Goal: Information Seeking & Learning: Learn about a topic

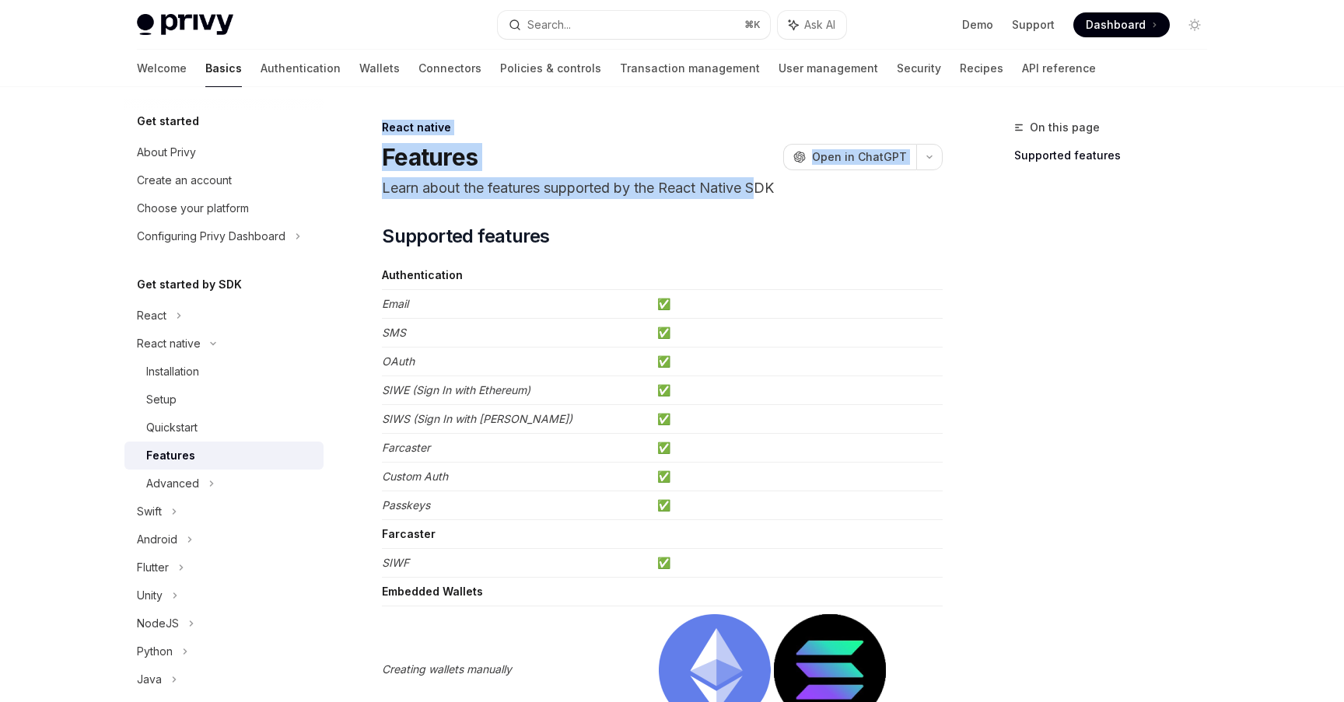
drag, startPoint x: 745, startPoint y: 107, endPoint x: 763, endPoint y: 196, distance: 91.2
click at [763, 196] on p "Learn about the features supported by the React Native SDK" at bounding box center [662, 188] width 561 height 22
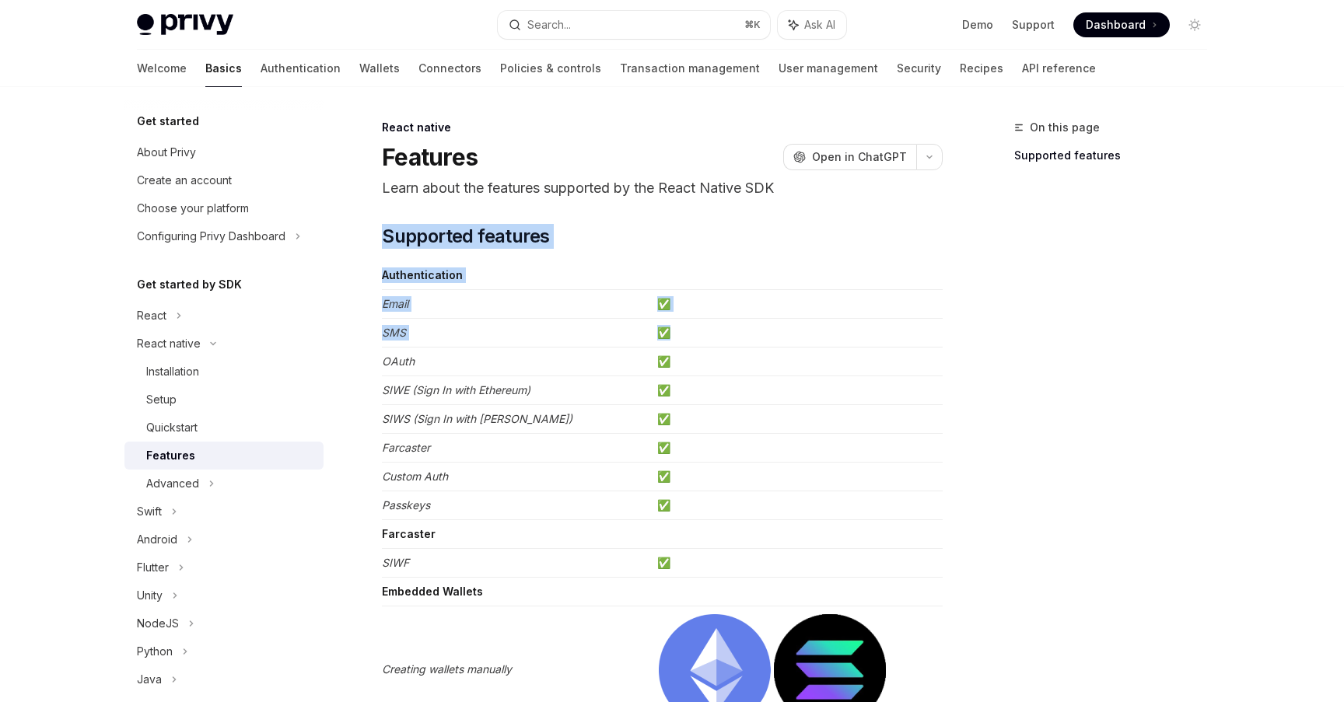
drag, startPoint x: 736, startPoint y: 222, endPoint x: 745, endPoint y: 336, distance: 113.9
click at [745, 336] on td "✅" at bounding box center [797, 333] width 292 height 29
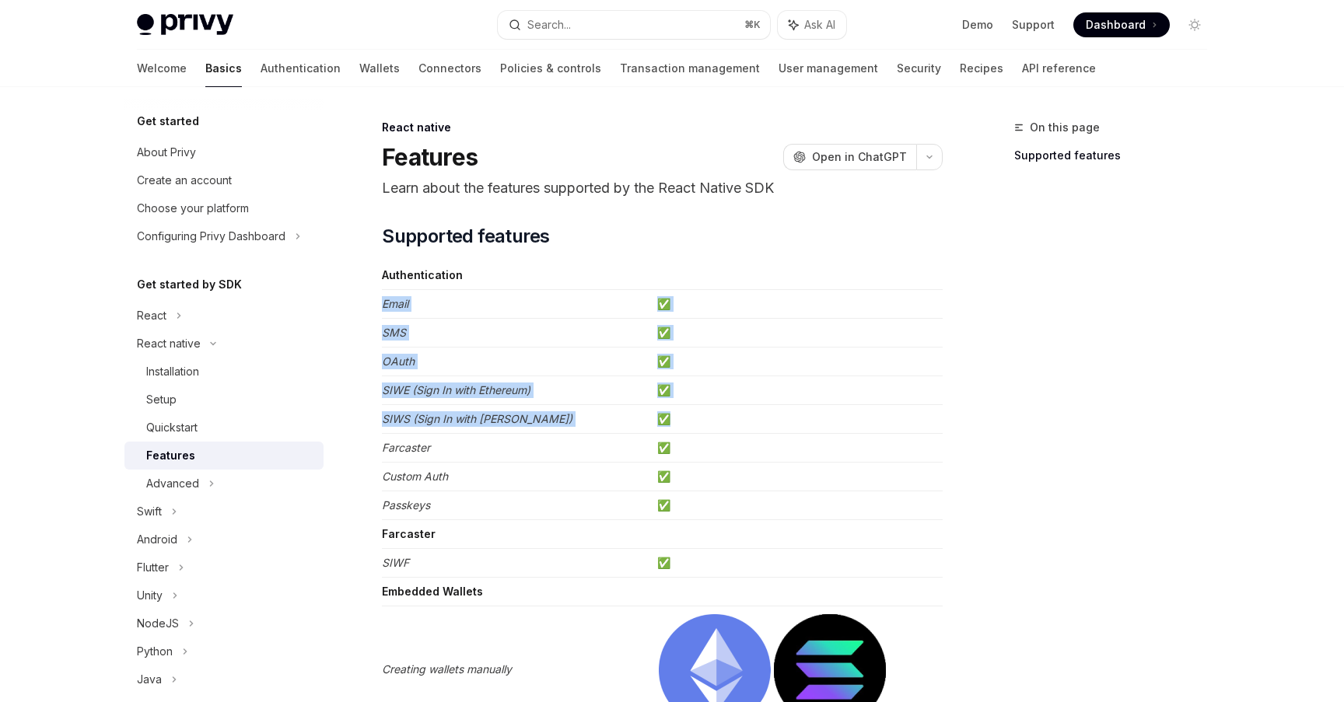
drag, startPoint x: 745, startPoint y: 282, endPoint x: 748, endPoint y: 424, distance: 141.6
click at [748, 424] on td "✅" at bounding box center [797, 419] width 292 height 29
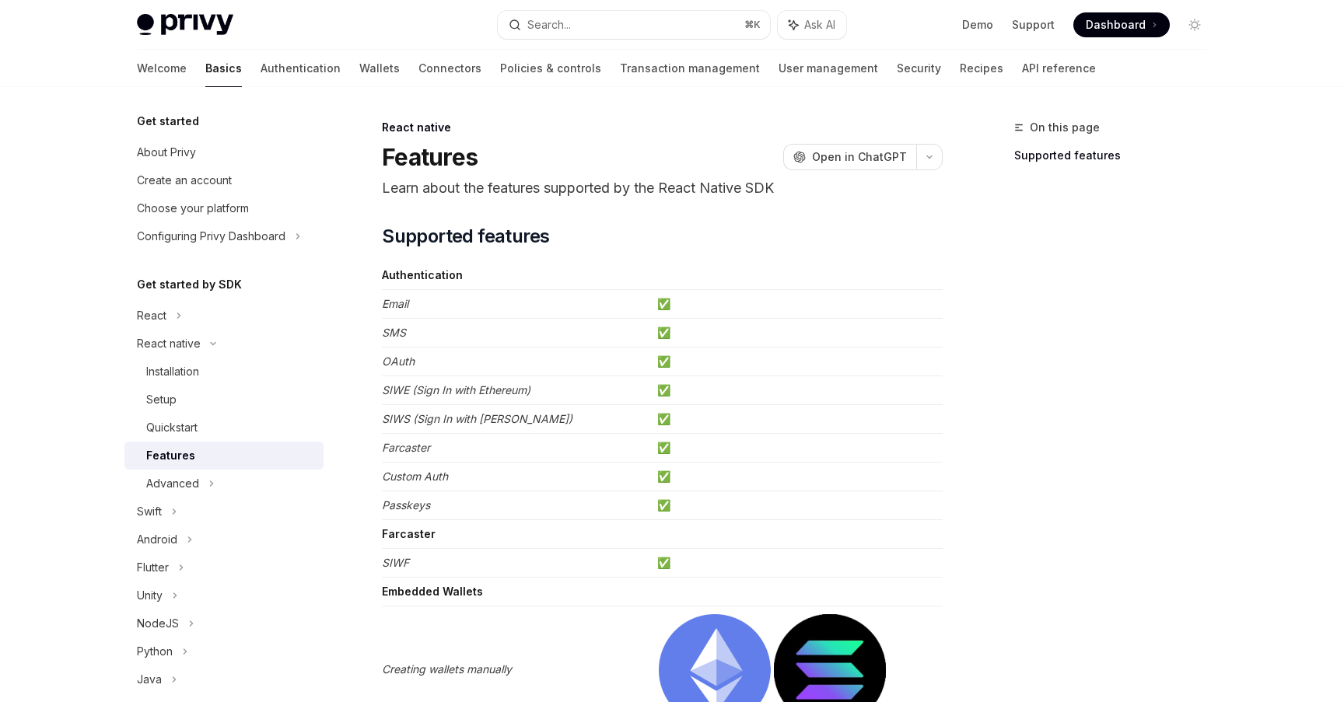
click at [748, 424] on td "✅" at bounding box center [797, 419] width 292 height 29
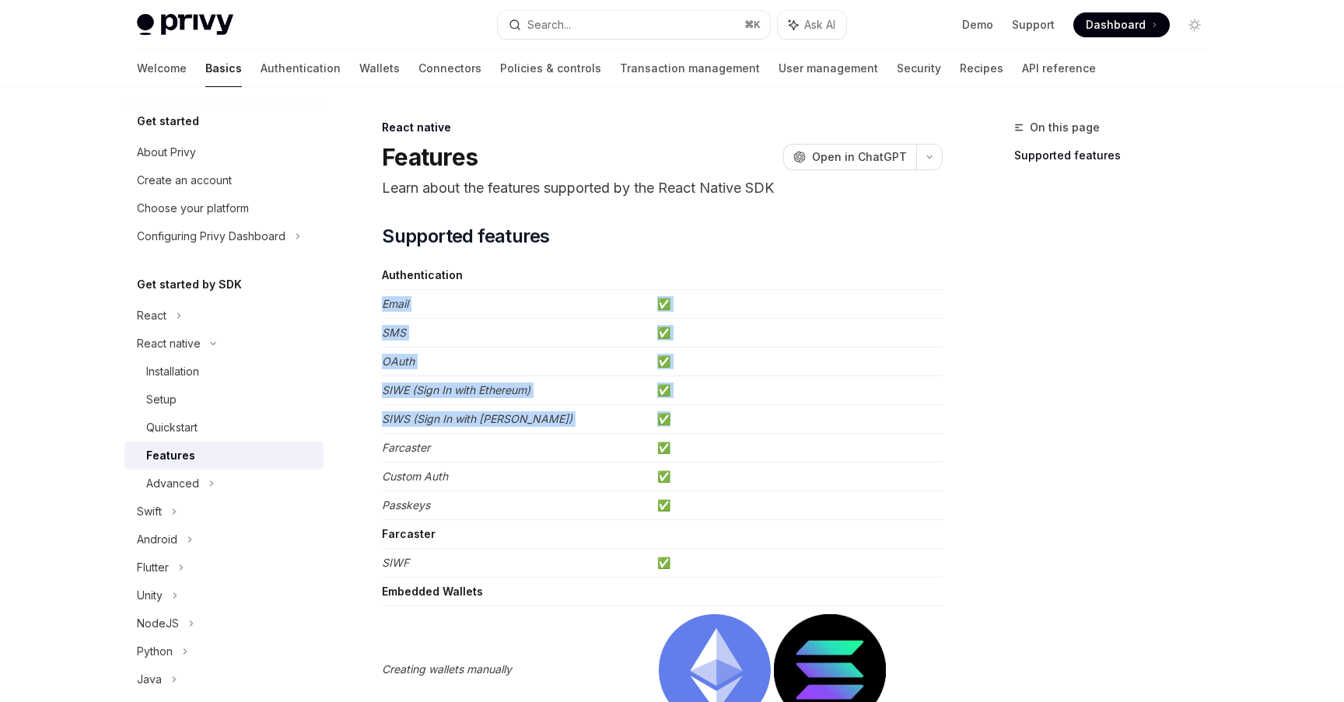
drag, startPoint x: 748, startPoint y: 424, endPoint x: 772, endPoint y: 284, distance: 142.0
click at [772, 284] on td at bounding box center [797, 275] width 292 height 29
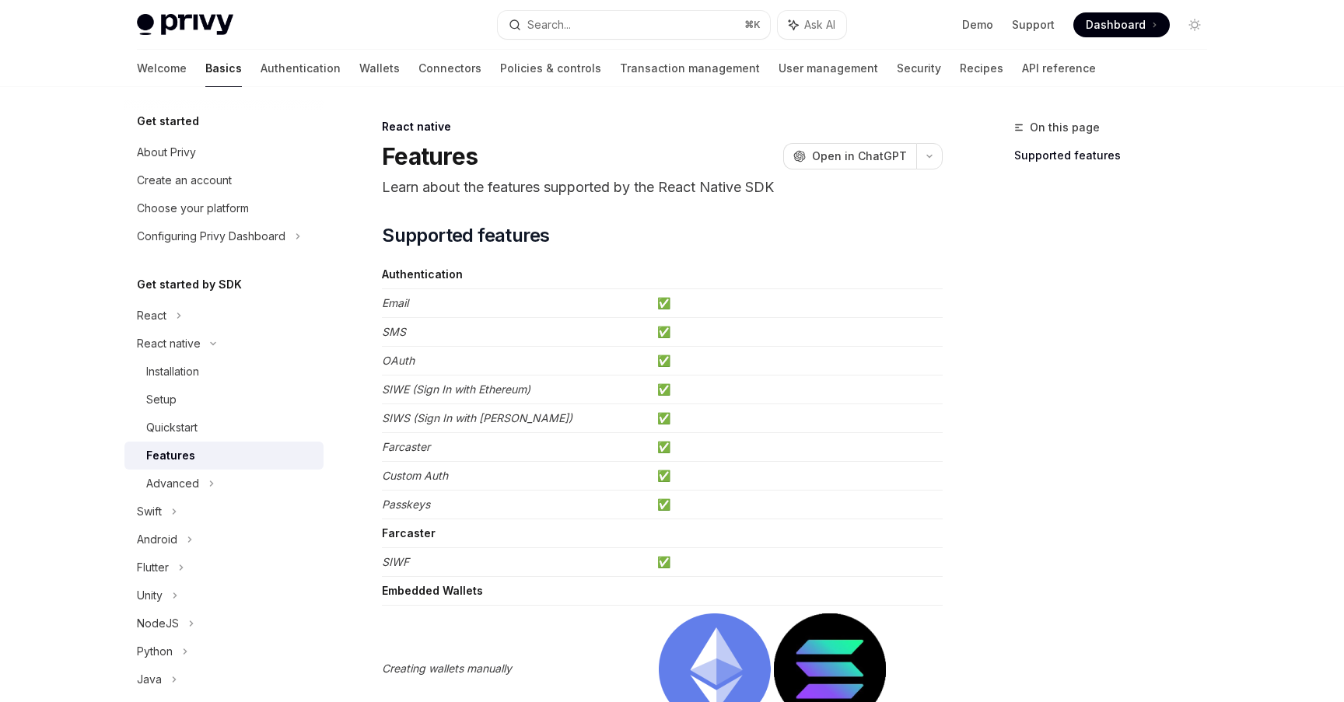
scroll to position [16, 0]
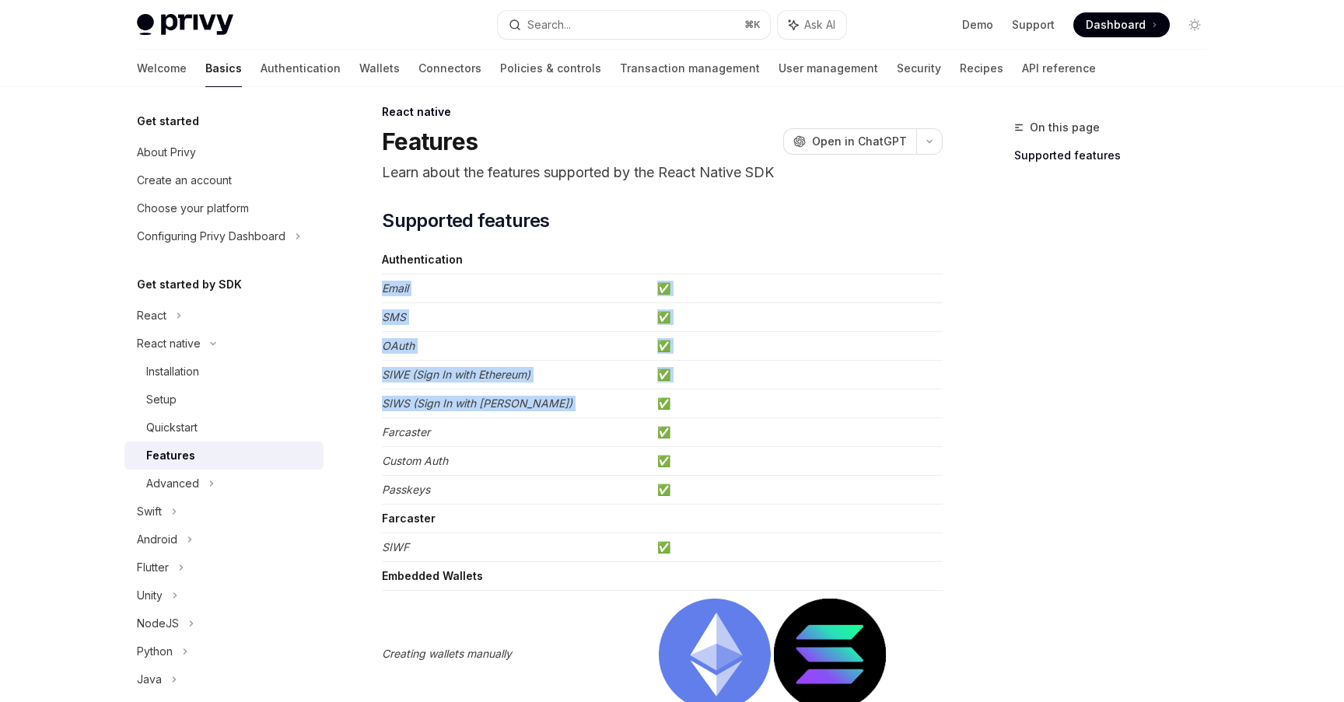
drag, startPoint x: 766, startPoint y: 261, endPoint x: 774, endPoint y: 396, distance: 135.6
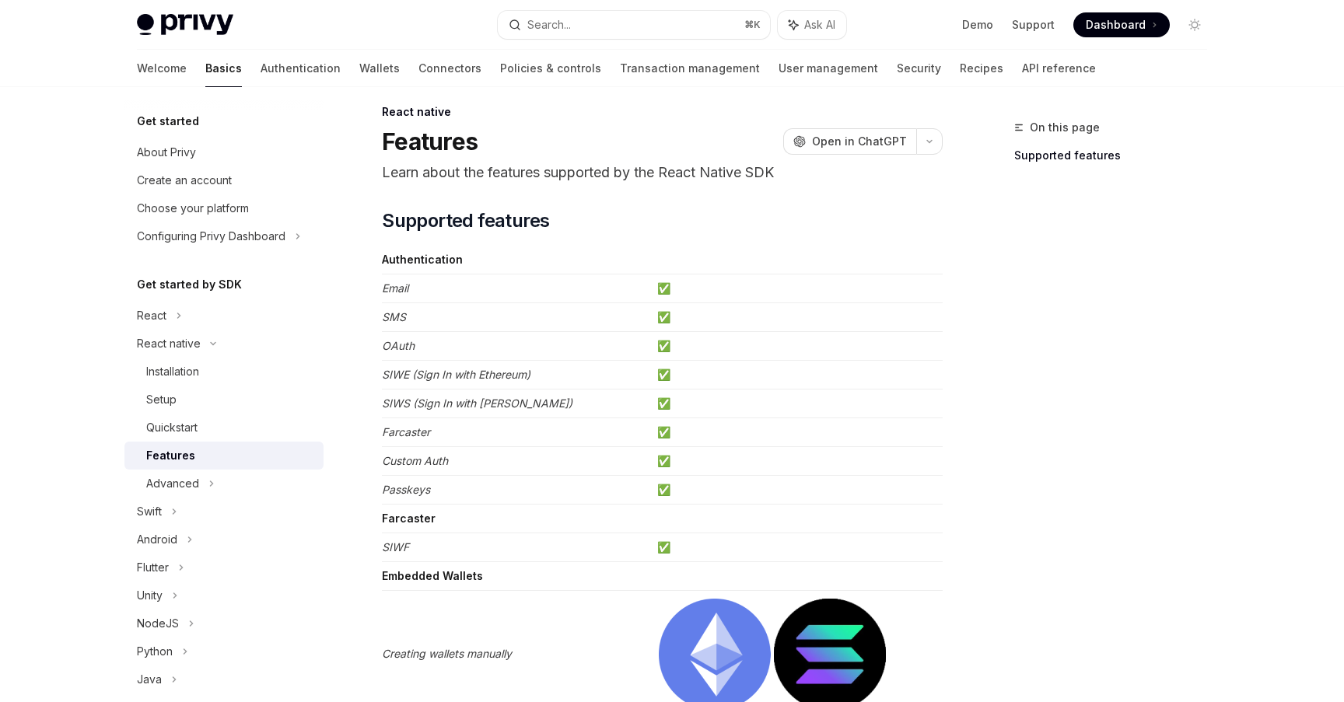
click at [774, 396] on td "✅" at bounding box center [797, 404] width 292 height 29
drag, startPoint x: 774, startPoint y: 396, endPoint x: 793, endPoint y: 280, distance: 117.4
click at [793, 280] on td "✅" at bounding box center [797, 289] width 292 height 29
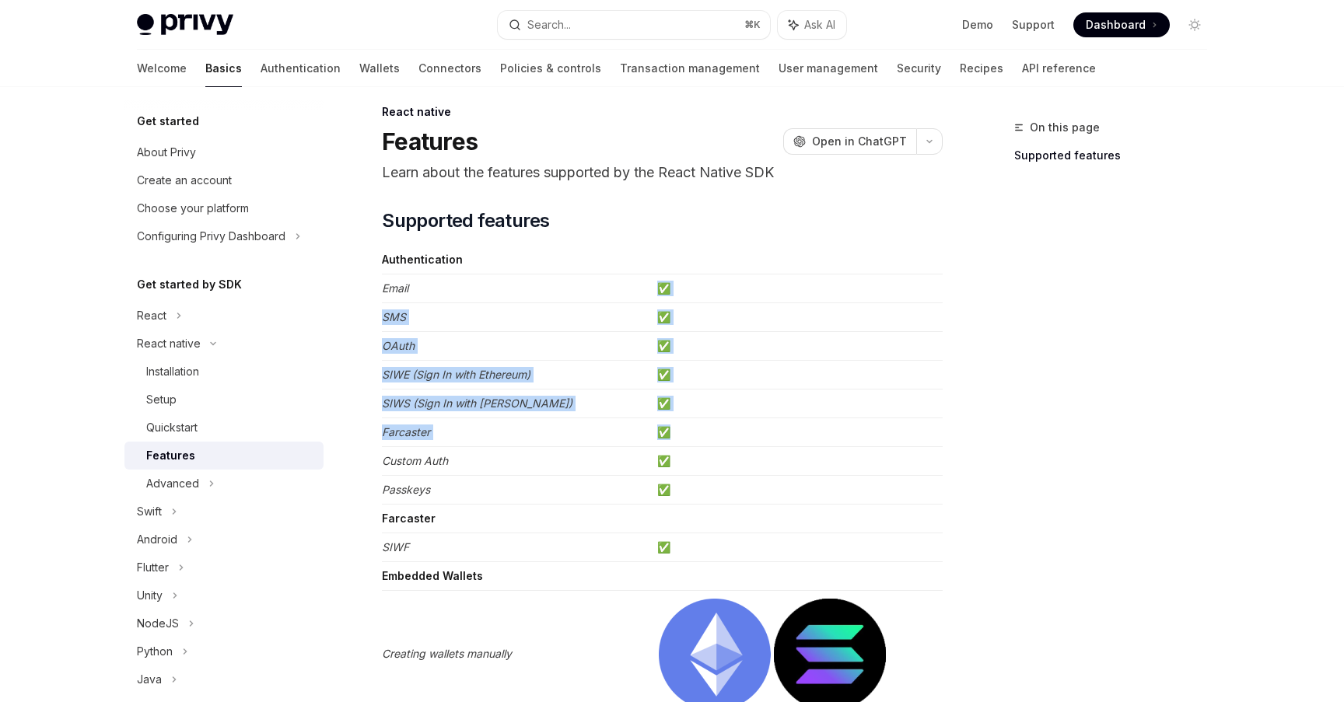
drag, startPoint x: 793, startPoint y: 280, endPoint x: 781, endPoint y: 448, distance: 168.4
click at [781, 448] on td "✅" at bounding box center [797, 461] width 292 height 29
drag, startPoint x: 781, startPoint y: 448, endPoint x: 785, endPoint y: 352, distance: 96.5
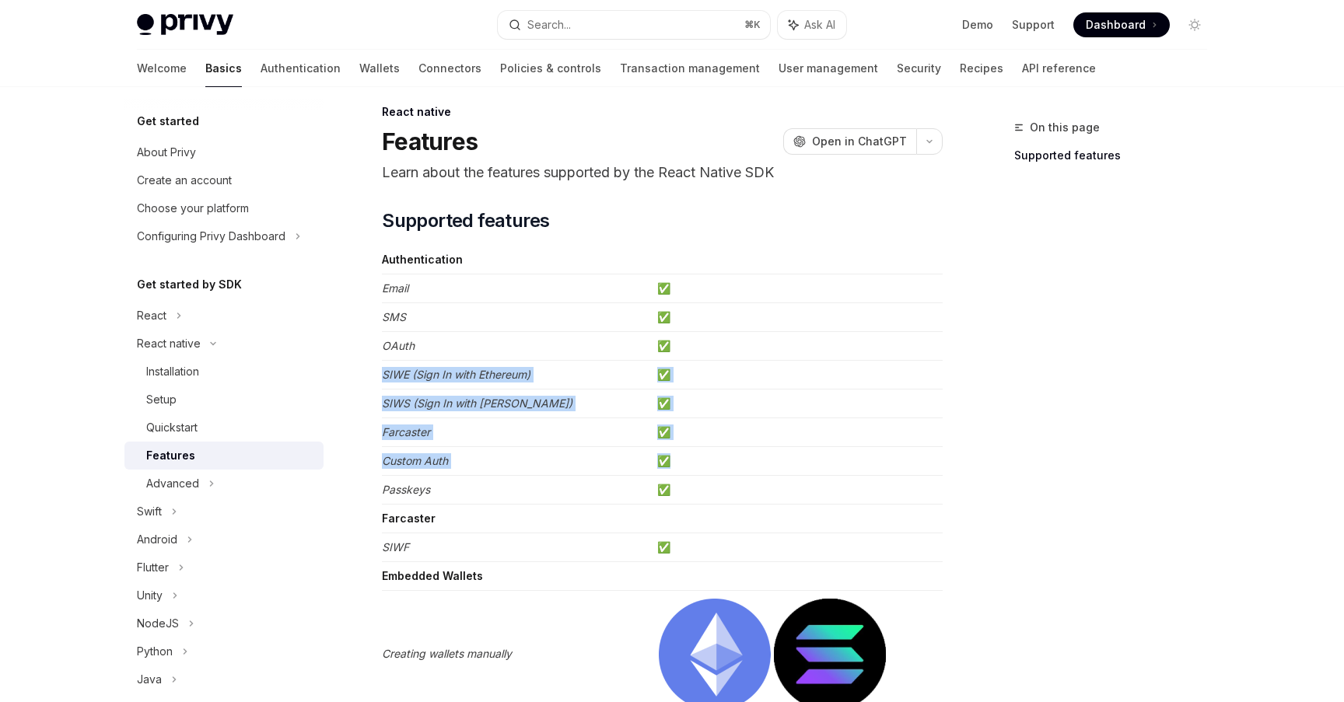
click at [785, 352] on td "✅" at bounding box center [797, 346] width 292 height 29
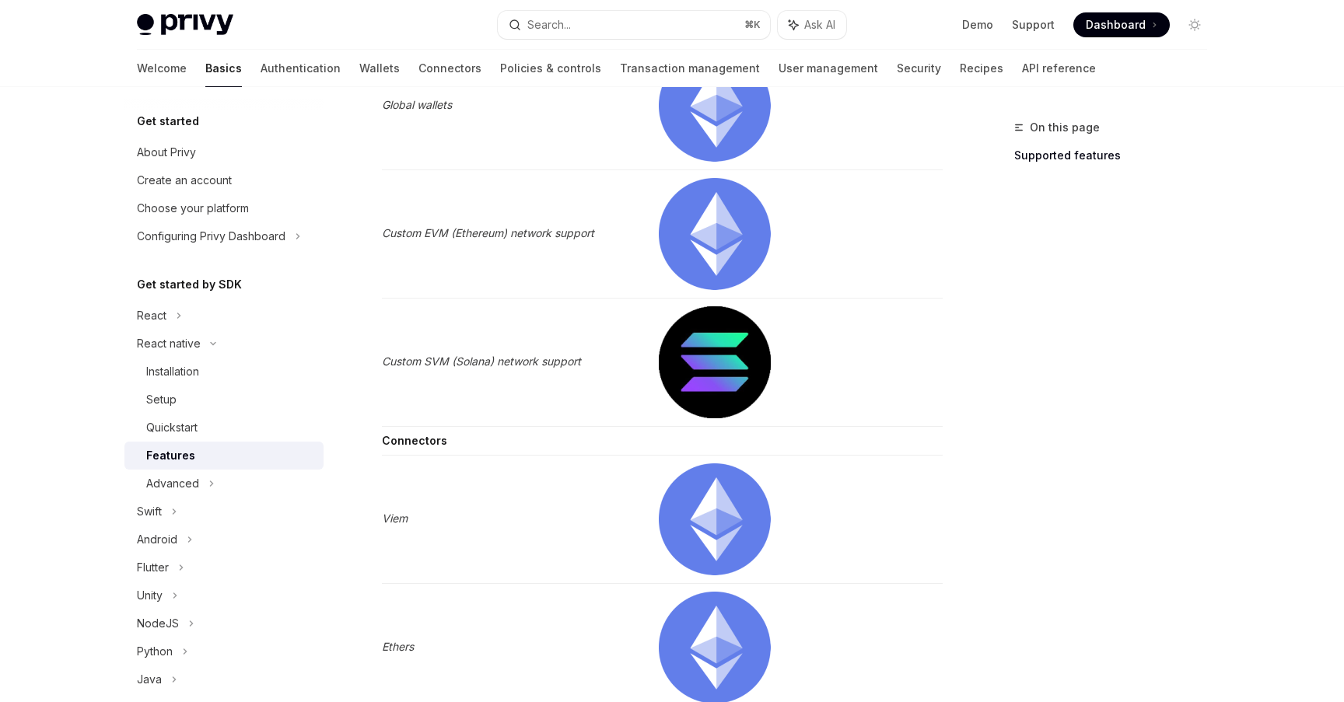
scroll to position [1939, 0]
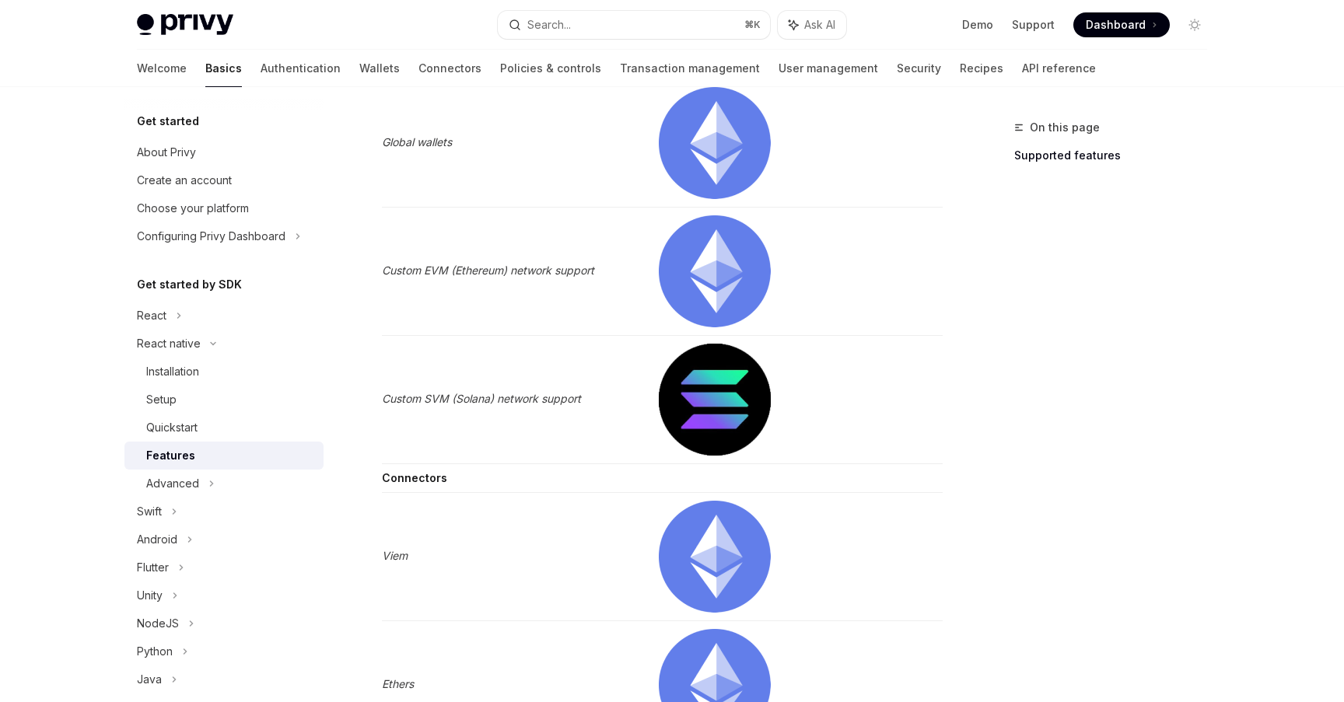
drag, startPoint x: 747, startPoint y: 375, endPoint x: 739, endPoint y: 5, distance: 370.4
